Goal: Task Accomplishment & Management: Use online tool/utility

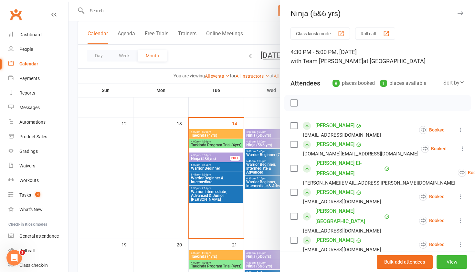
scroll to position [72, 0]
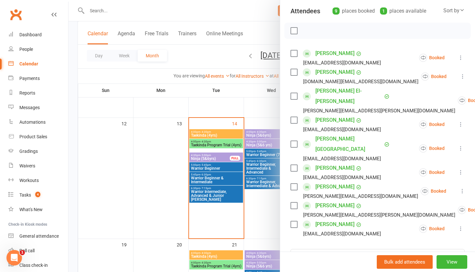
click at [260, 135] on div at bounding box center [272, 136] width 407 height 272
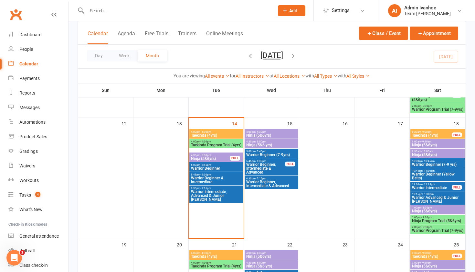
click at [260, 135] on span "Ninja (5&6yrs)" at bounding box center [271, 135] width 51 height 4
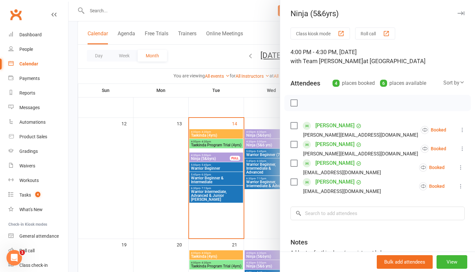
click at [260, 135] on div at bounding box center [272, 136] width 407 height 272
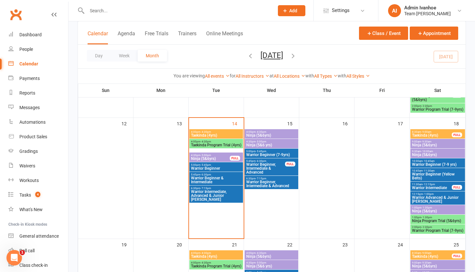
click at [260, 134] on span "Ninja (5&6yrs)" at bounding box center [271, 135] width 51 height 4
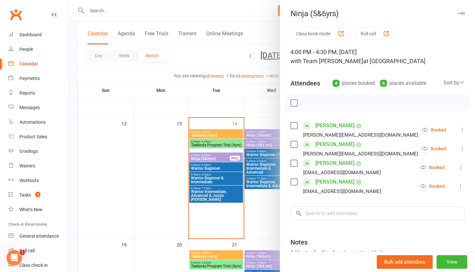
click at [388, 34] on div "button" at bounding box center [386, 33] width 7 height 7
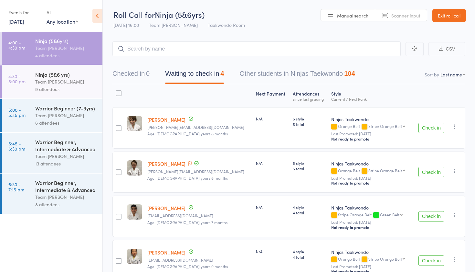
select select "10"
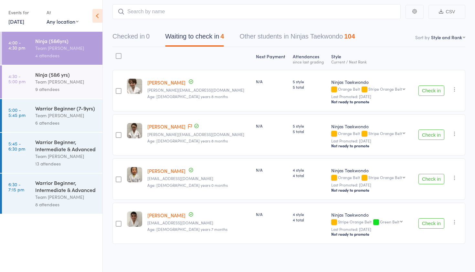
scroll to position [36, 0]
click at [44, 87] on div "9 attendees" at bounding box center [66, 88] width 62 height 7
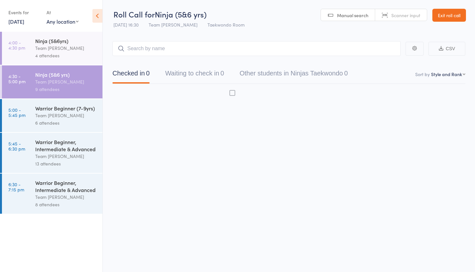
scroll to position [4, 0]
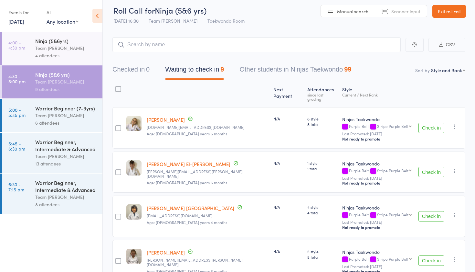
click at [454, 212] on icon "button" at bounding box center [455, 214] width 6 height 6
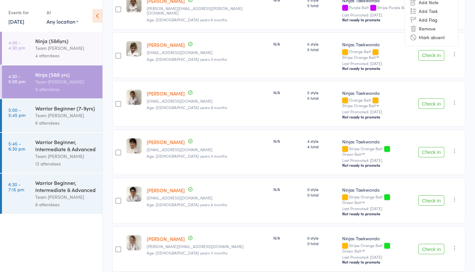
scroll to position [255, 0]
click at [47, 118] on div "Team [PERSON_NAME]" at bounding box center [66, 115] width 62 height 7
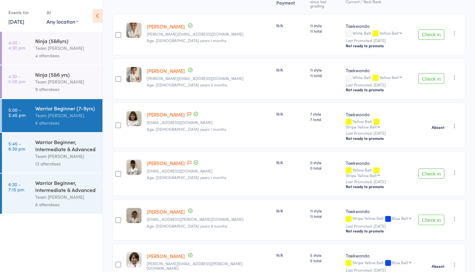
scroll to position [104, 0]
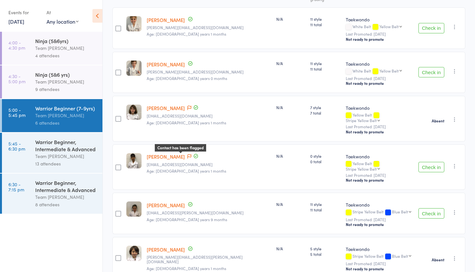
type input "I"
click at [187, 154] on icon at bounding box center [189, 156] width 4 height 5
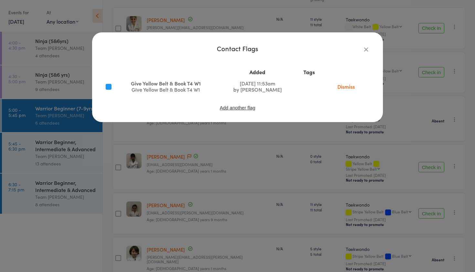
click at [367, 50] on icon "button" at bounding box center [366, 49] width 7 height 7
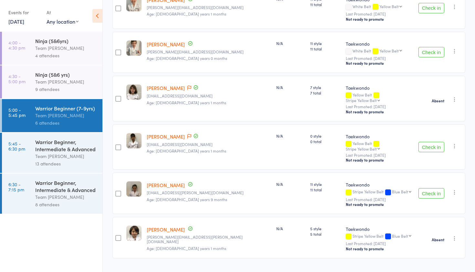
scroll to position [123, 0]
click at [33, 142] on link "5:45 - 6:30 pm Warrior Beginner, Intermediate & Advanced Team Carlo Ivanhoe 13 …" at bounding box center [52, 153] width 101 height 40
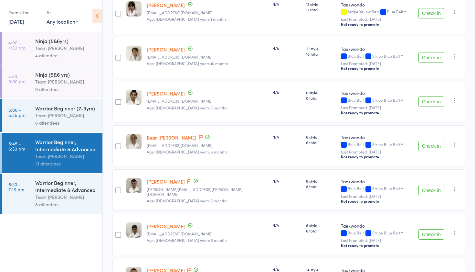
scroll to position [121, 0]
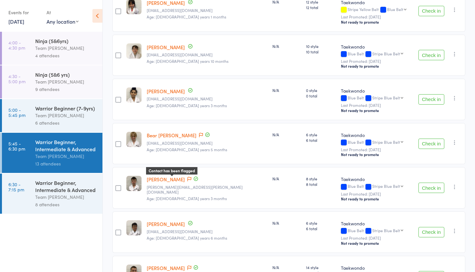
click at [187, 176] on span at bounding box center [189, 179] width 4 height 6
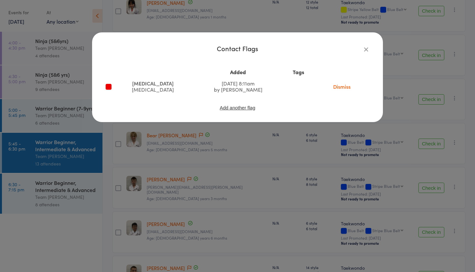
click at [367, 48] on icon "button" at bounding box center [366, 49] width 7 height 7
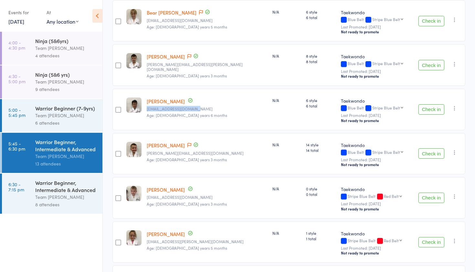
scroll to position [283, 0]
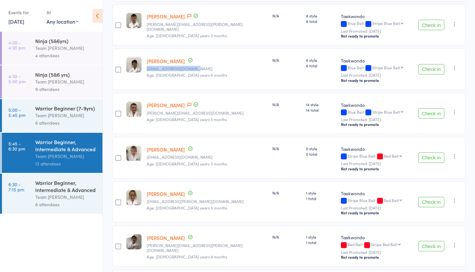
click at [37, 191] on div "Warrior Beginner, Intermediate & Advanced" at bounding box center [66, 186] width 62 height 14
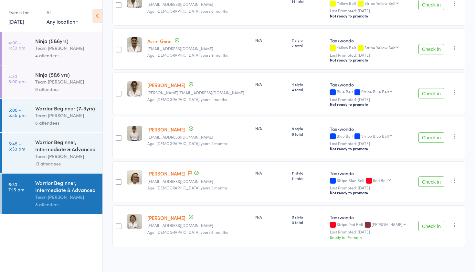
scroll to position [211, 0]
click at [81, 149] on div "Warrior Beginner, Intermediate & Advanced" at bounding box center [66, 145] width 62 height 14
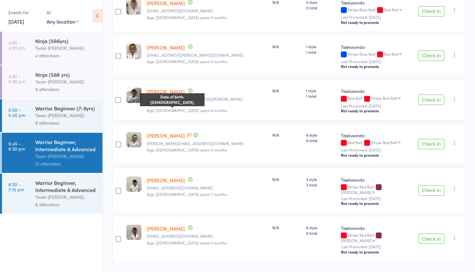
scroll to position [429, 0]
click at [78, 110] on div "Warrior Beginner (7-9yrs)" at bounding box center [66, 107] width 62 height 7
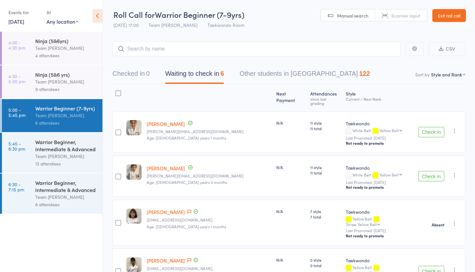
click at [451, 12] on link "Exit roll call" at bounding box center [450, 15] width 34 height 13
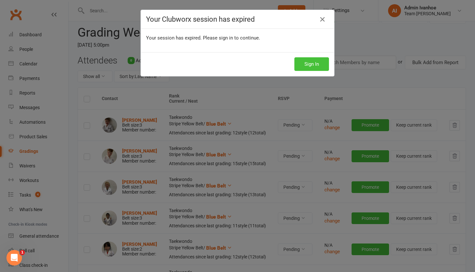
click at [306, 63] on button "Sign In" at bounding box center [311, 64] width 35 height 14
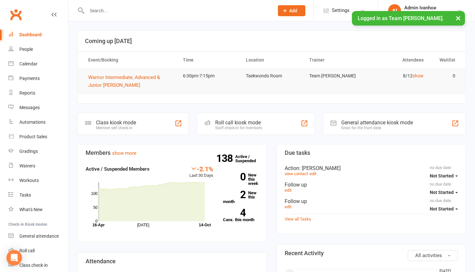
click at [109, 8] on input "text" at bounding box center [177, 10] width 185 height 9
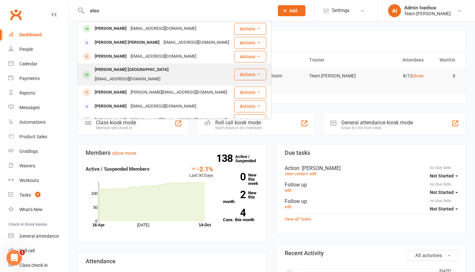
type input "alias"
click at [102, 75] on div "Alisha NJ jaynryde@gmail.com" at bounding box center [155, 74] width 155 height 21
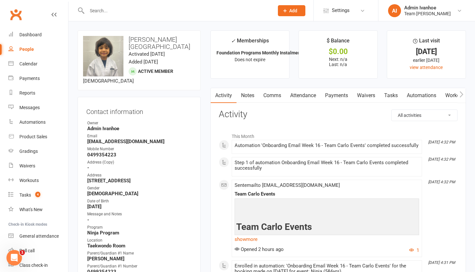
click at [311, 95] on link "Attendance" at bounding box center [303, 95] width 35 height 15
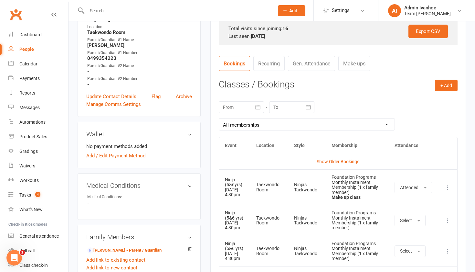
scroll to position [206, 0]
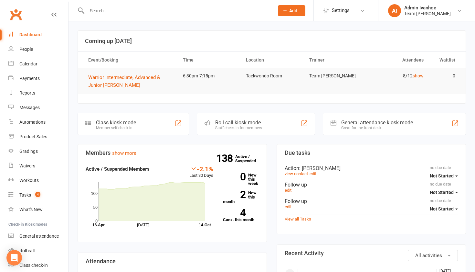
drag, startPoint x: 0, startPoint y: 0, endPoint x: 23, endPoint y: 58, distance: 62.4
click at [23, 59] on link "Calendar" at bounding box center [38, 64] width 60 height 15
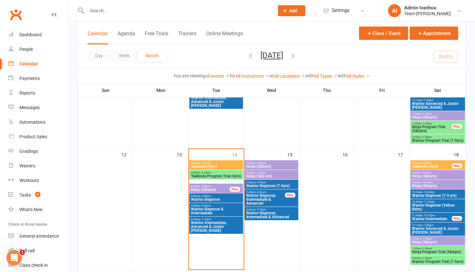
scroll to position [238, 0]
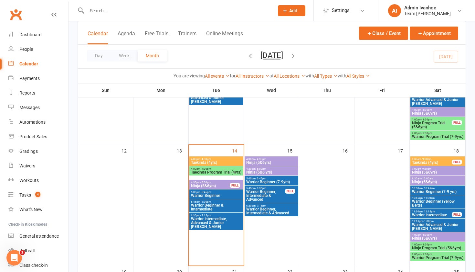
click at [233, 163] on span "Taekinda (4yrs)" at bounding box center [216, 162] width 51 height 4
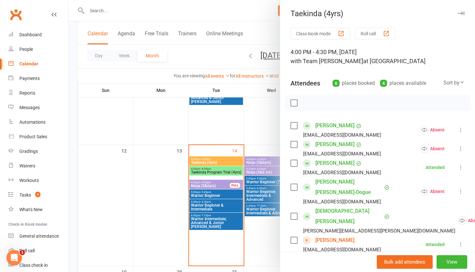
click at [372, 35] on button "Roll call" at bounding box center [375, 33] width 40 height 12
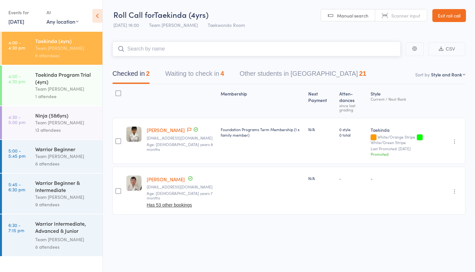
click at [203, 76] on button "Waiting to check in 4" at bounding box center [194, 75] width 59 height 17
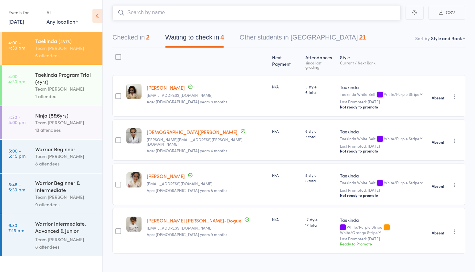
scroll to position [36, 0]
click at [75, 70] on div "Taekinda Program Trial (4yrs) Team [PERSON_NAME] 1 attendee" at bounding box center [68, 85] width 67 height 40
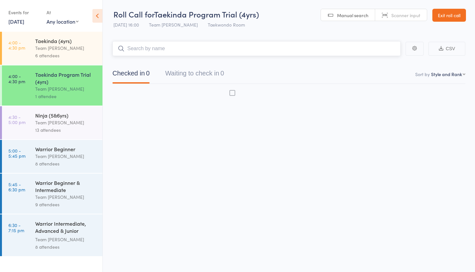
scroll to position [4, 0]
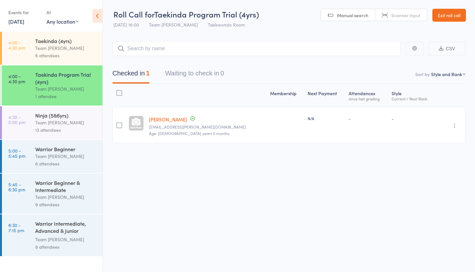
drag, startPoint x: 76, startPoint y: 116, endPoint x: 75, endPoint y: 111, distance: 4.6
click at [76, 115] on div "Ninja (5&6yrs)" at bounding box center [66, 115] width 62 height 7
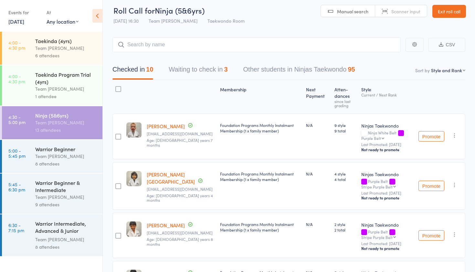
click at [187, 69] on button "Waiting to check in 3" at bounding box center [198, 70] width 59 height 17
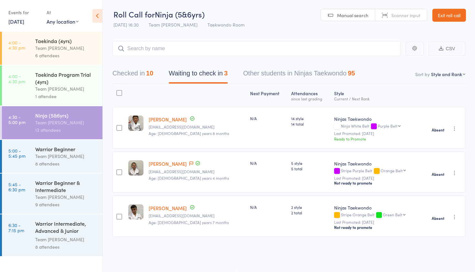
scroll to position [4, 0]
click at [82, 163] on div "8 attendees" at bounding box center [66, 163] width 62 height 7
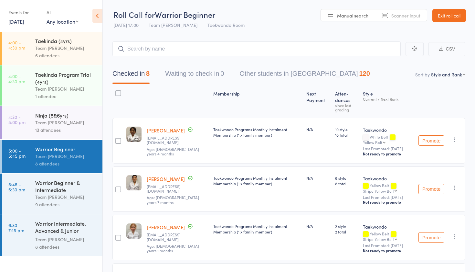
click at [58, 190] on div "Warrior Beginner & Intermediate" at bounding box center [66, 186] width 62 height 14
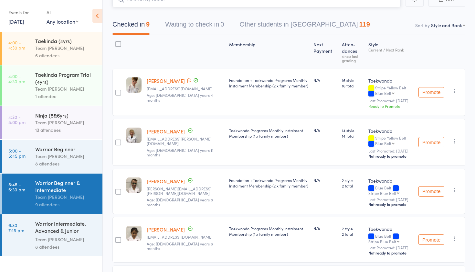
scroll to position [71, 0]
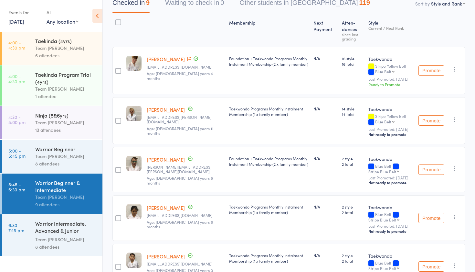
click at [37, 219] on div "Warrior Intermediate, Advanced & Junior Cho Dan Bo Team Carlo Ivanhoe 8 attende…" at bounding box center [68, 235] width 67 height 42
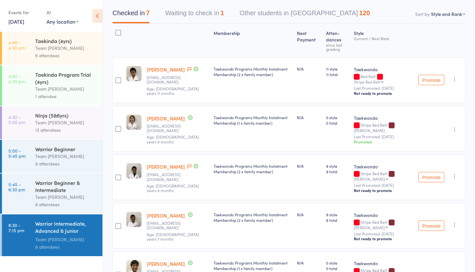
scroll to position [74, 0]
click at [193, 14] on button "Waiting to check in 1" at bounding box center [194, 13] width 59 height 17
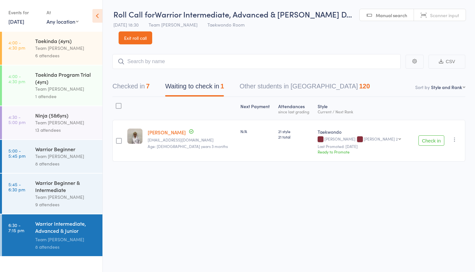
scroll to position [4, 0]
click at [429, 142] on div "Check in Check in Promote Send message Add Note Add Task Add Flag Remove Mark a…" at bounding box center [438, 141] width 54 height 42
click at [427, 138] on button "Check in" at bounding box center [432, 140] width 26 height 10
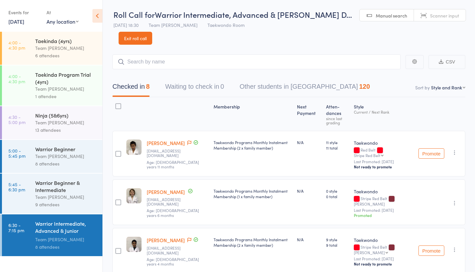
scroll to position [0, 0]
click at [140, 38] on link "Exit roll call" at bounding box center [136, 38] width 34 height 13
